Goal: Contribute content

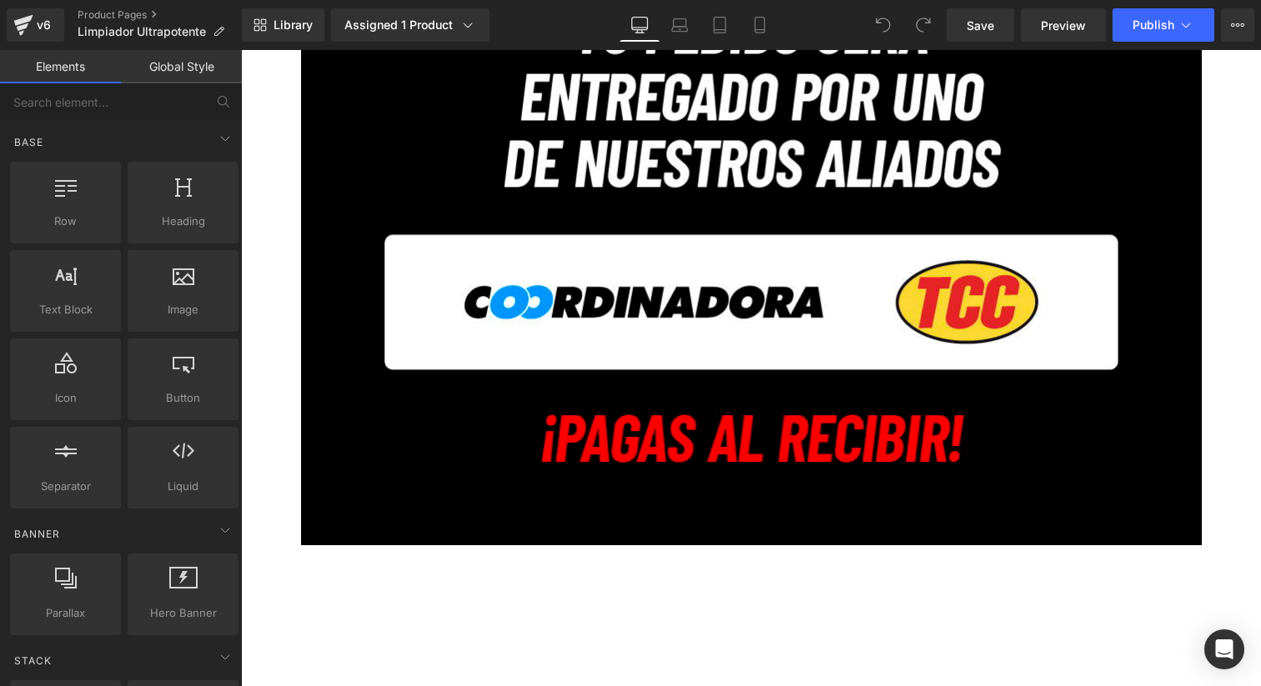
scroll to position [19440, 0]
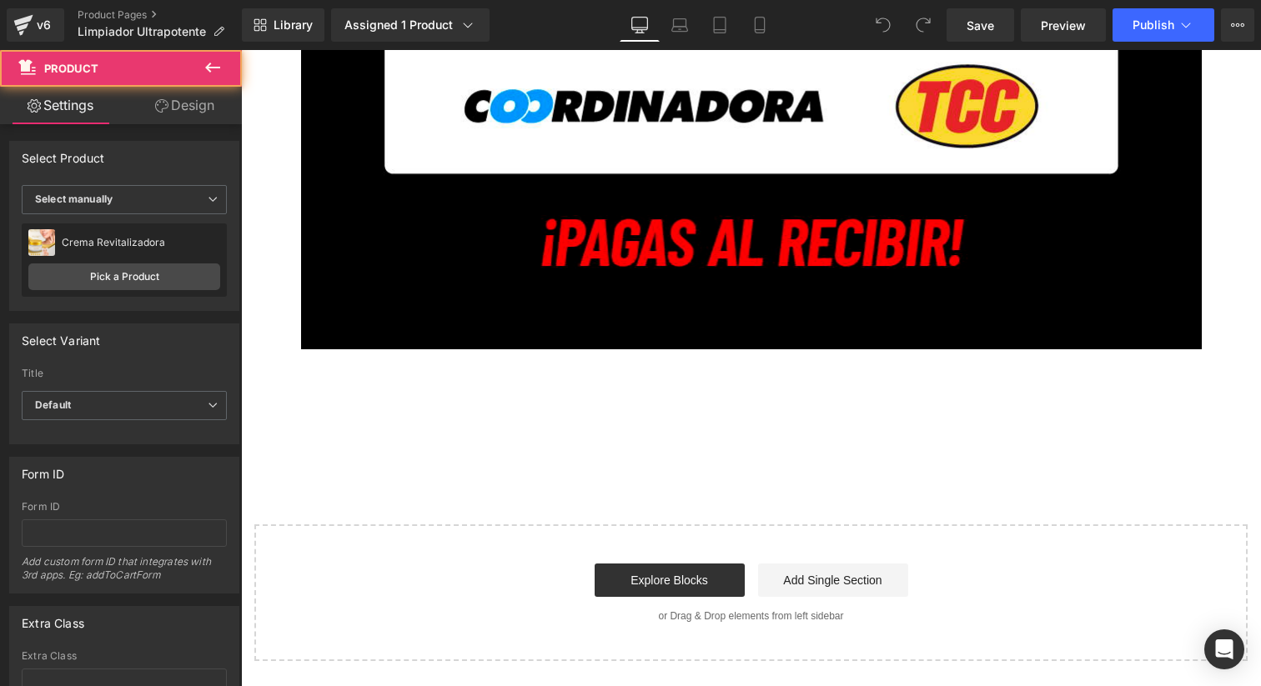
click at [520, 407] on div "Add To Cart (P) Cart Button" at bounding box center [750, 395] width 1003 height 42
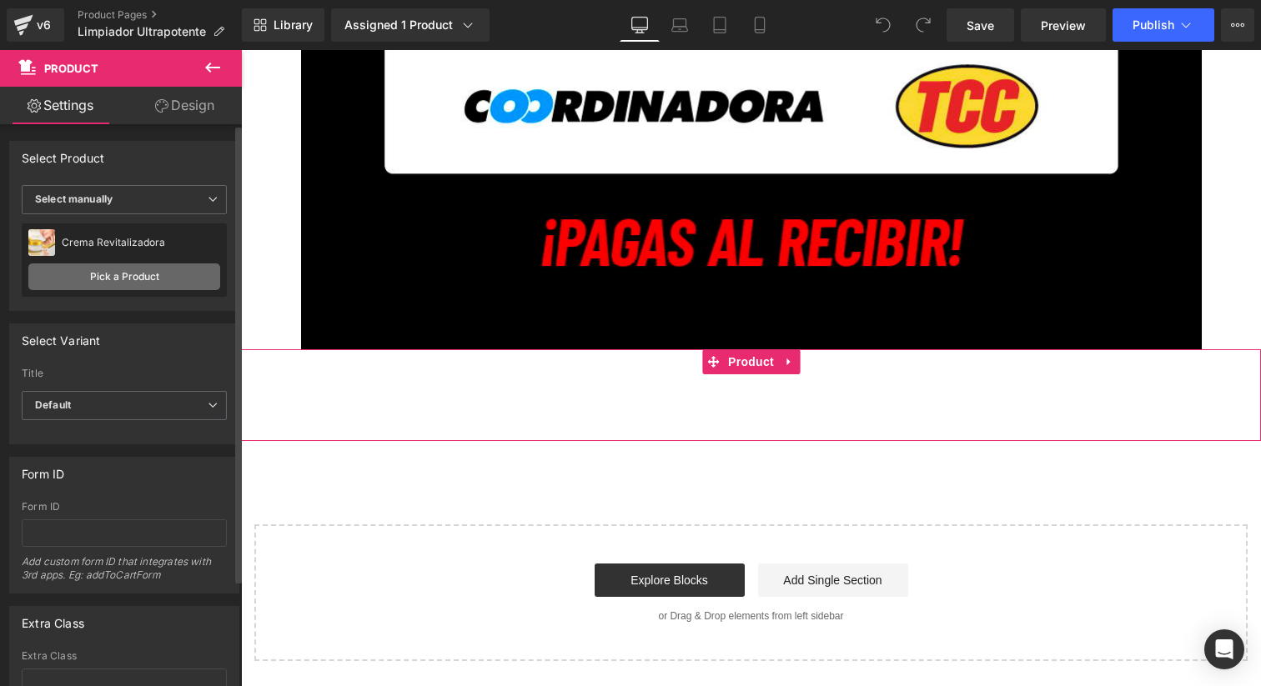
click at [102, 272] on link "Pick a Product" at bounding box center [124, 277] width 192 height 27
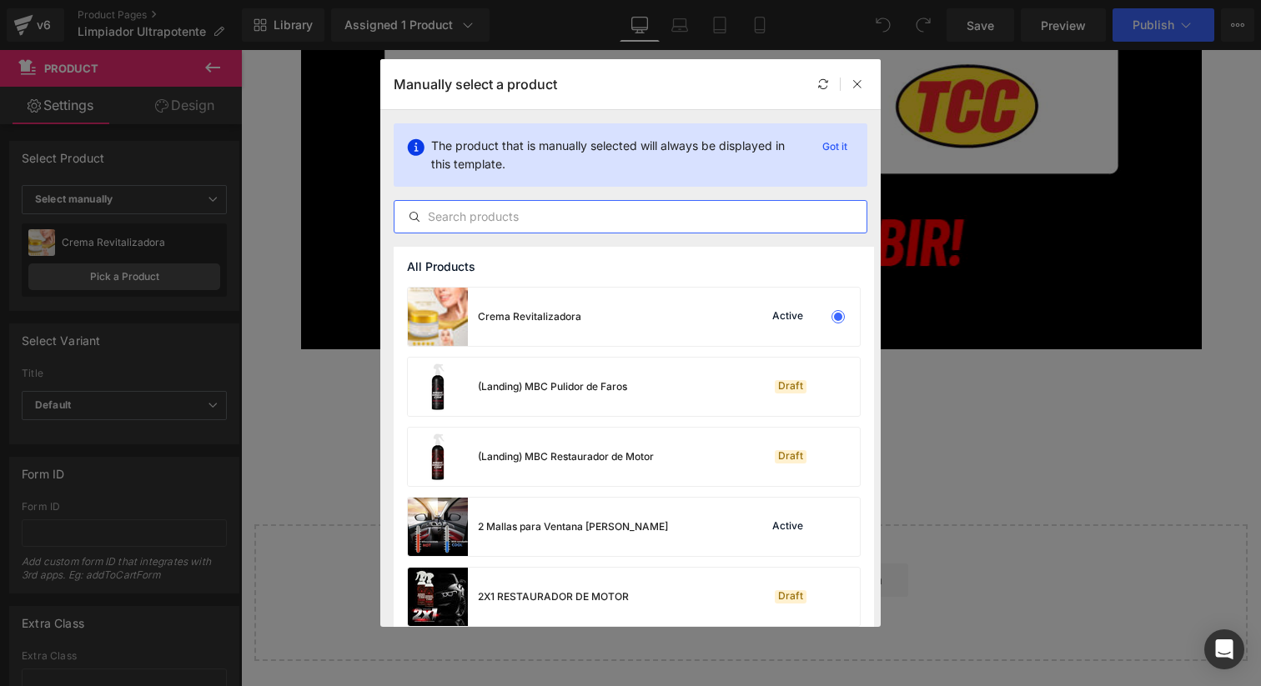
click at [500, 217] on input "text" at bounding box center [630, 217] width 472 height 20
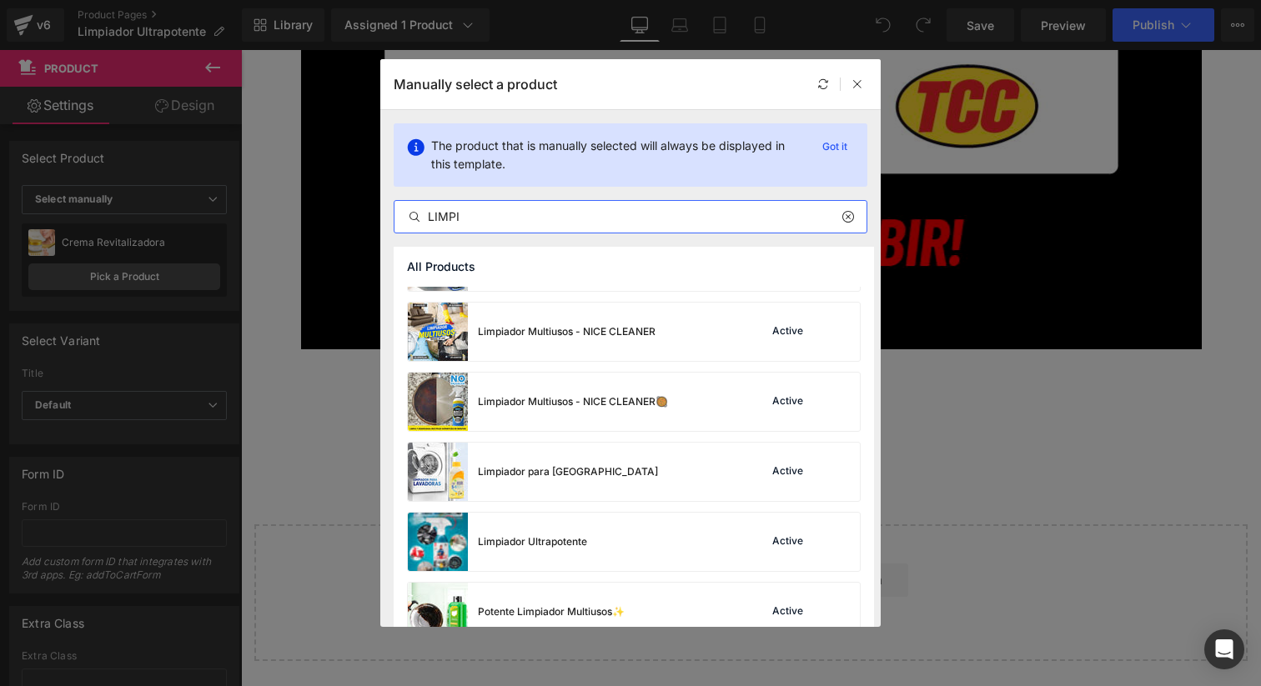
scroll to position [659, 0]
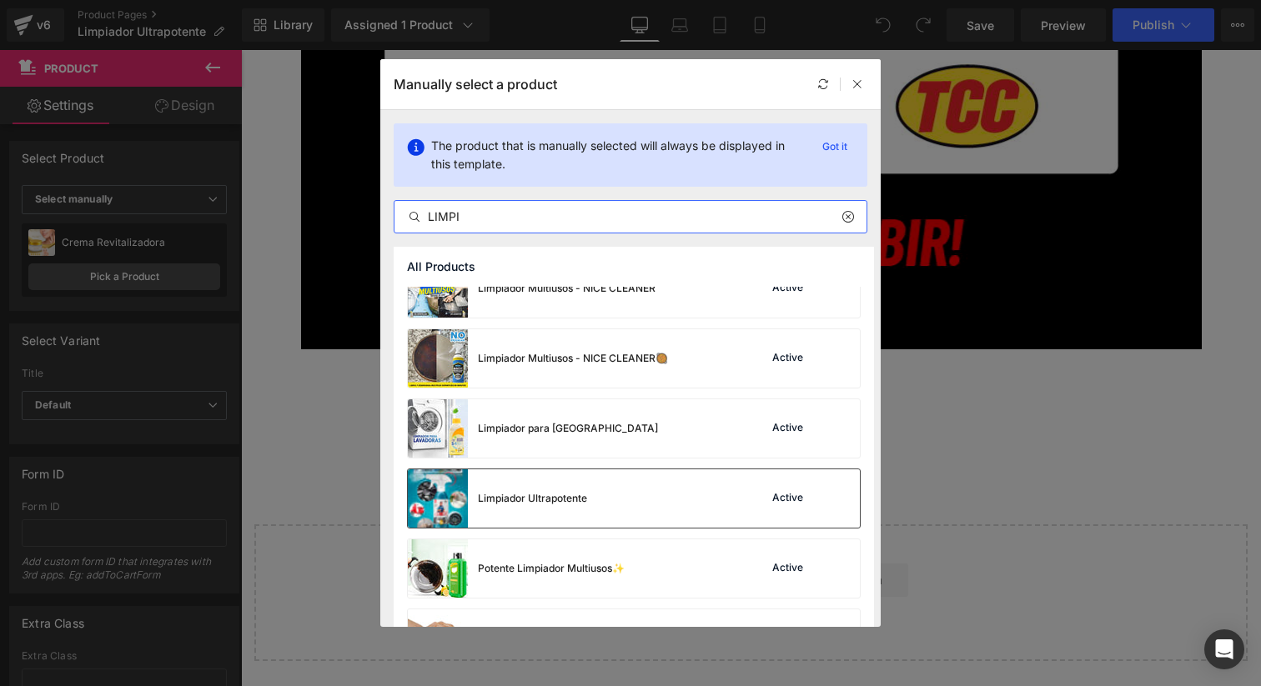
type input "LIMPI"
click at [518, 501] on div "Limpiador Ultrapotente" at bounding box center [532, 498] width 109 height 15
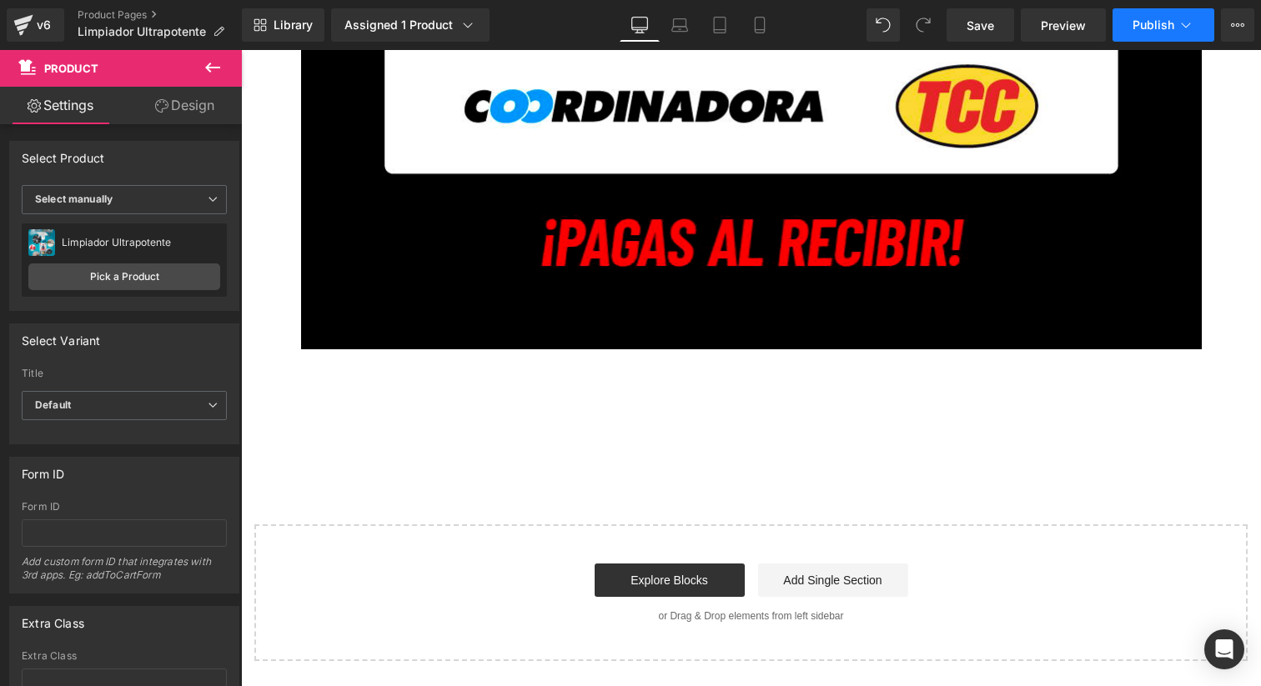
click at [1155, 18] on span "Publish" at bounding box center [1154, 24] width 42 height 13
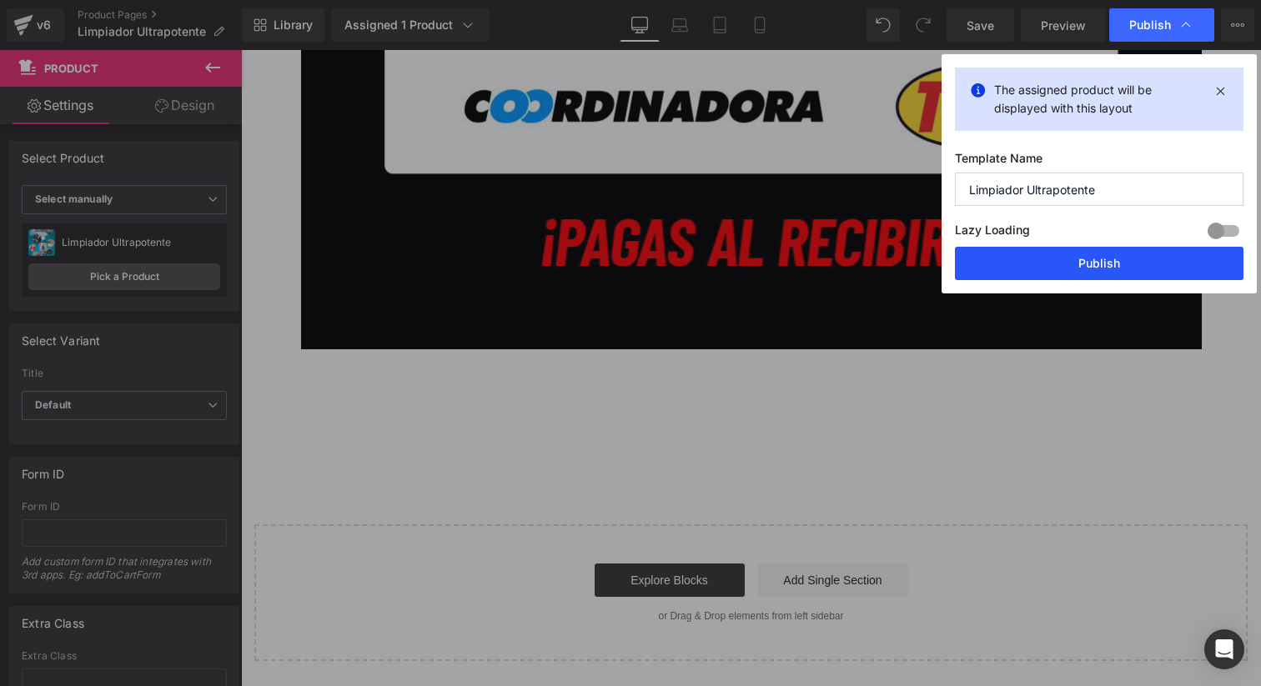
click at [1066, 264] on button "Publish" at bounding box center [1099, 263] width 289 height 33
